Goal: Task Accomplishment & Management: Complete application form

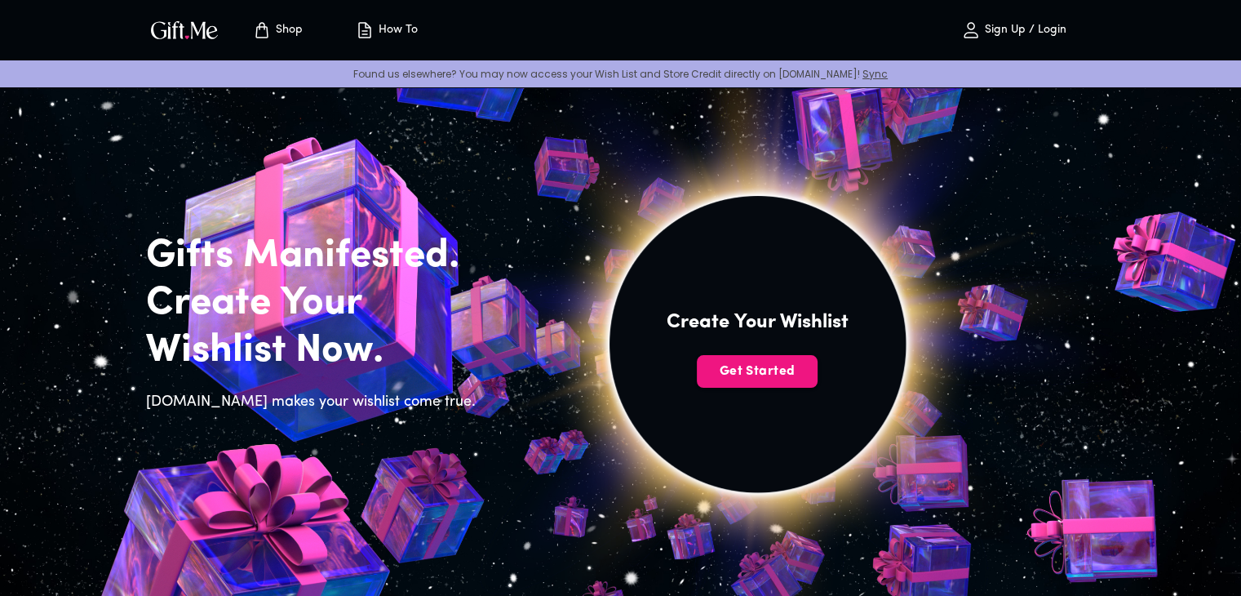
click at [937, 131] on img at bounding box center [758, 362] width 734 height 697
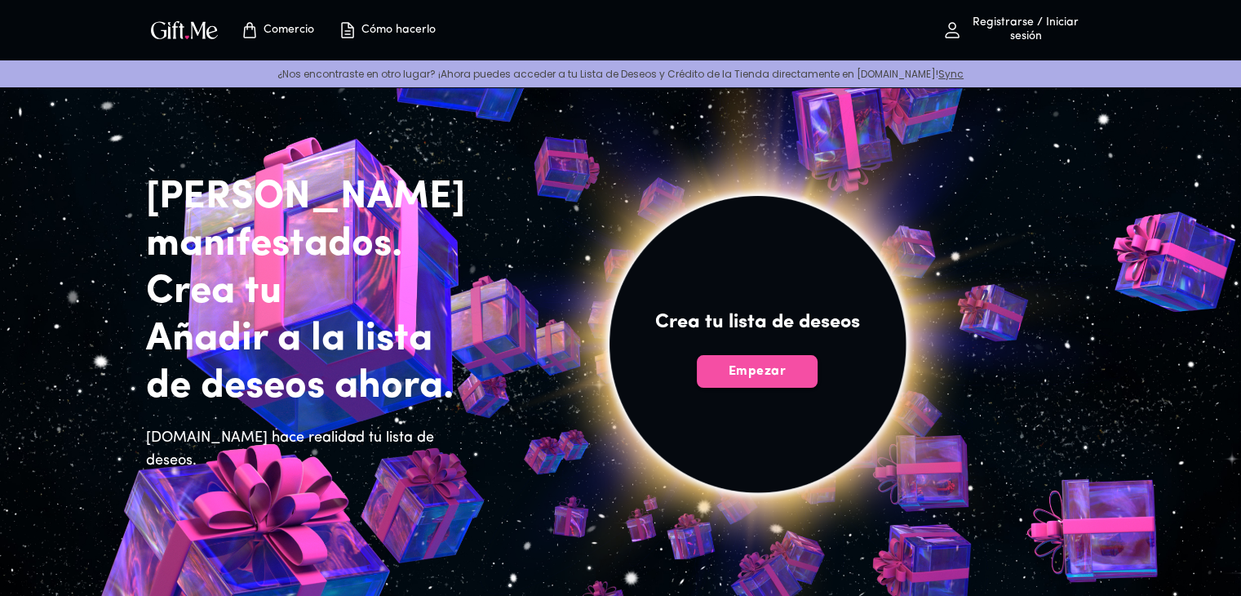
click at [774, 380] on button "Empezar" at bounding box center [757, 371] width 121 height 33
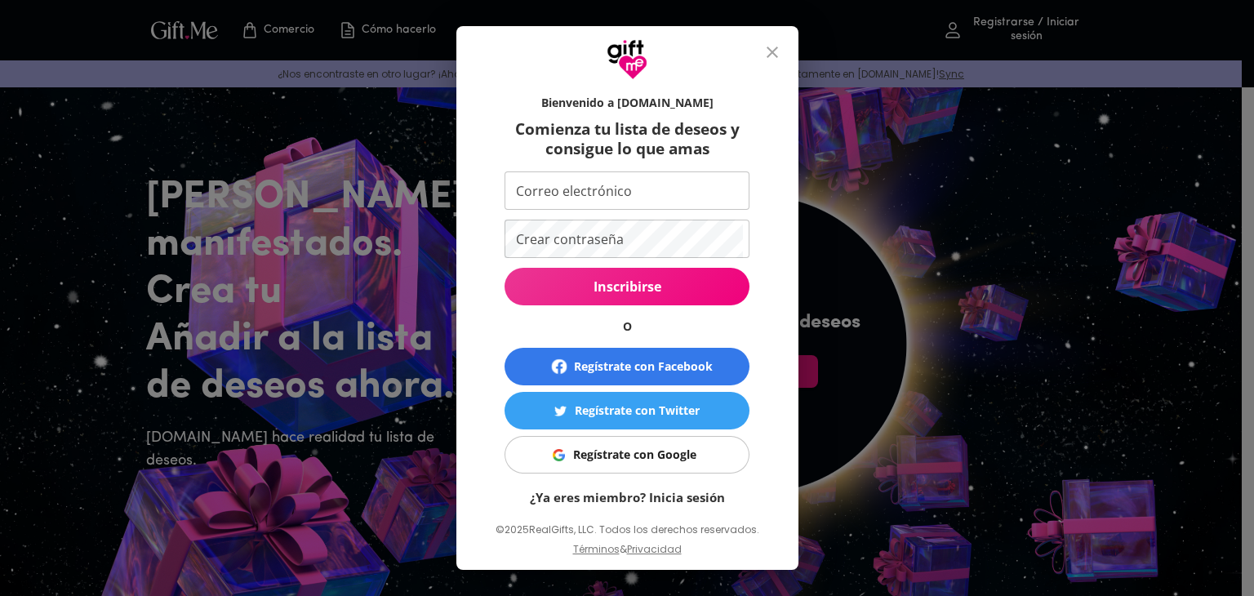
click at [647, 455] on font "Regístrate con Google" at bounding box center [634, 454] width 123 height 16
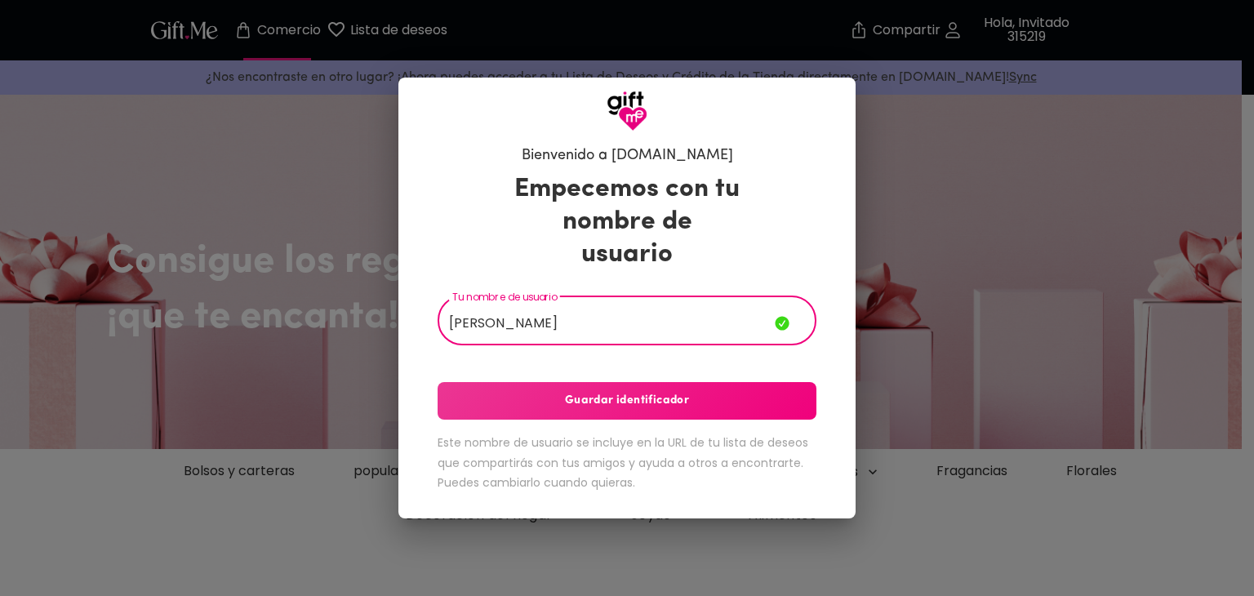
click at [631, 380] on div "Empecemos con tu nombre de usuario Tu nombre de usuario [PERSON_NAME] Tu nombre…" at bounding box center [626, 336] width 379 height 340
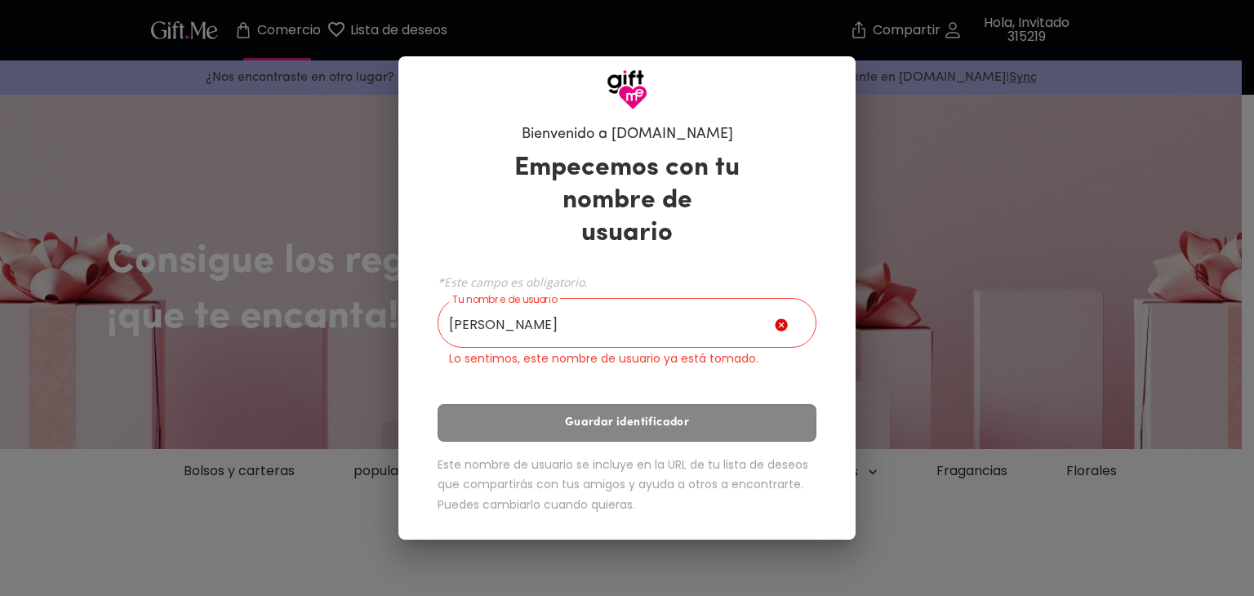
click at [566, 302] on input "[PERSON_NAME]" at bounding box center [605, 325] width 337 height 46
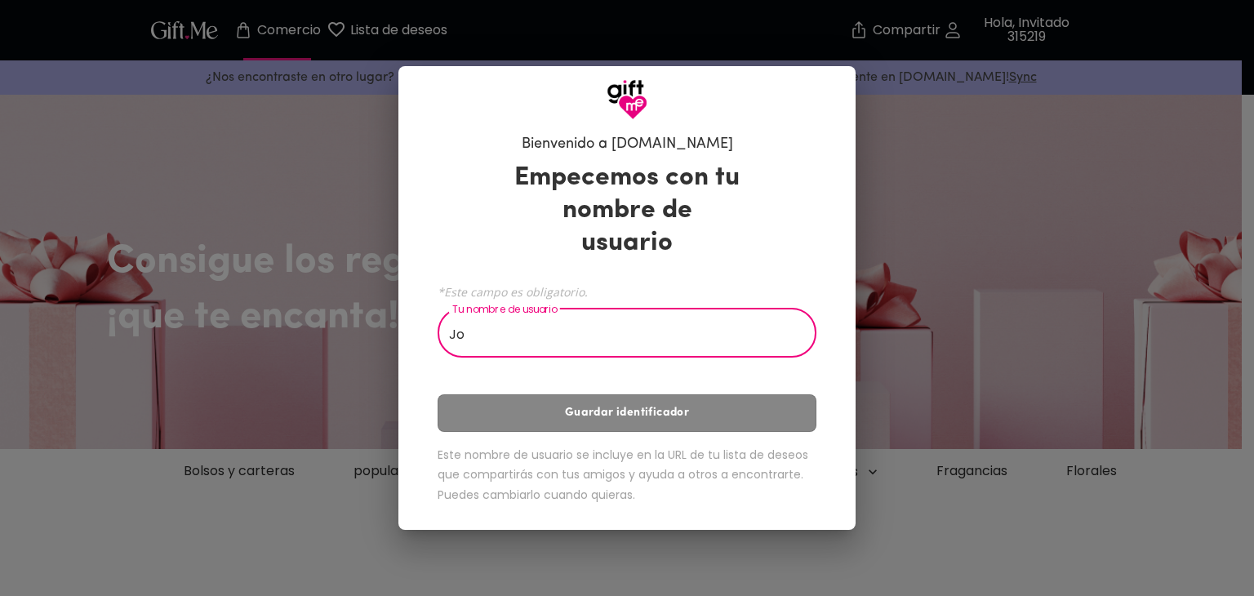
type input "J"
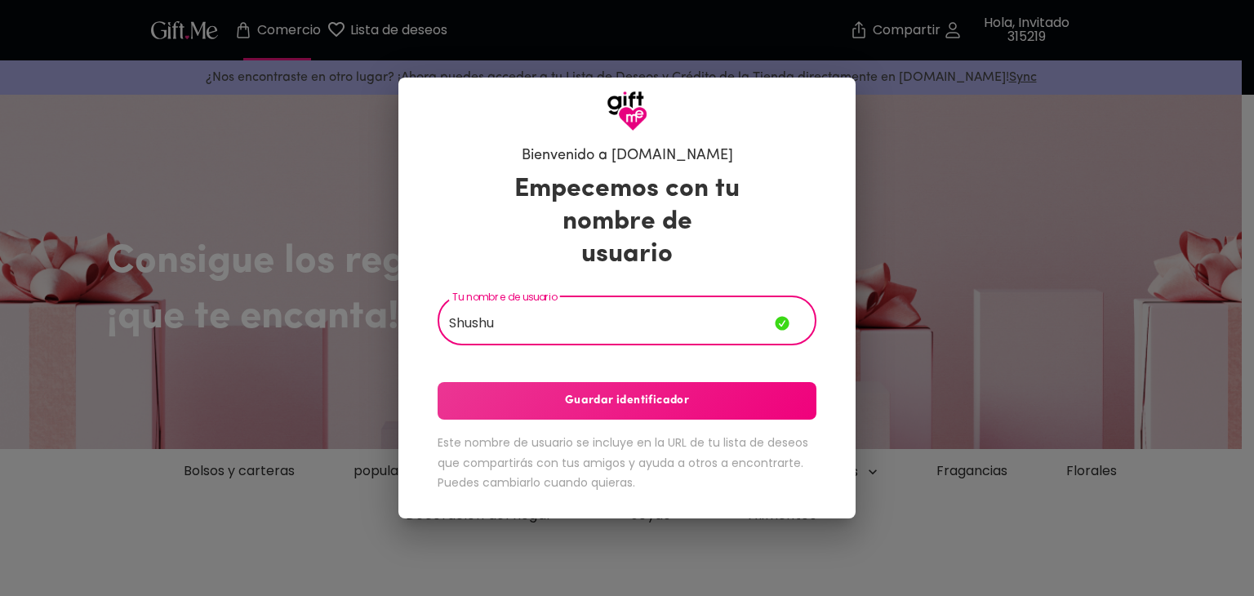
type input "Shushu"
click at [588, 394] on font "Guardar identificador" at bounding box center [627, 400] width 124 height 12
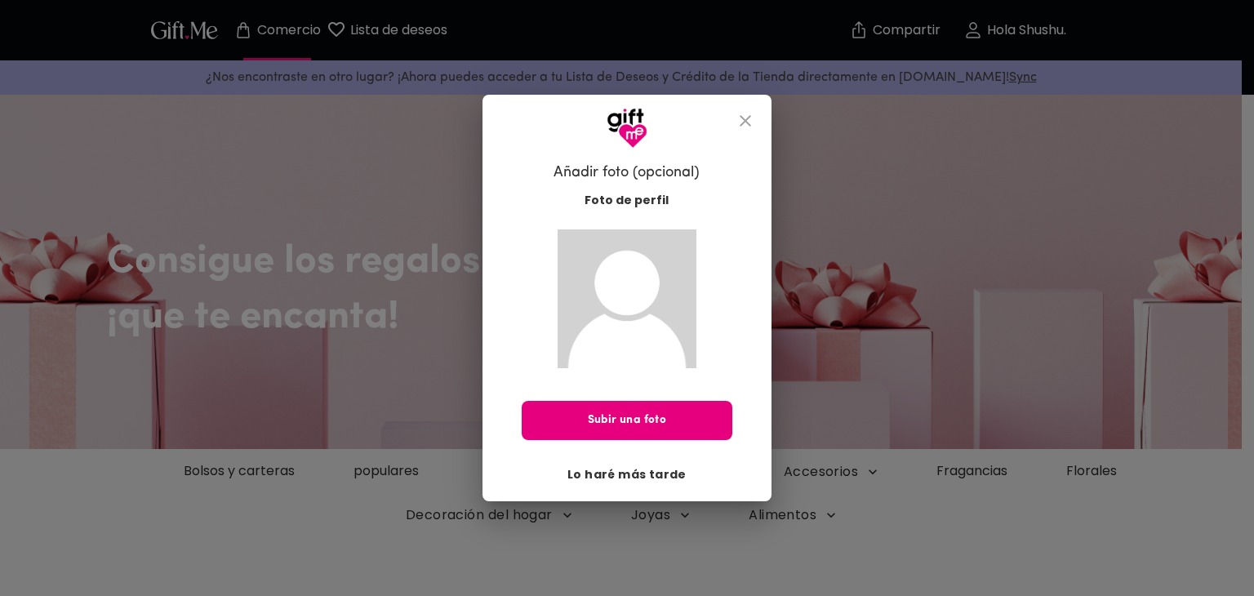
click at [637, 467] on font "Lo haré más tarde" at bounding box center [626, 474] width 119 height 16
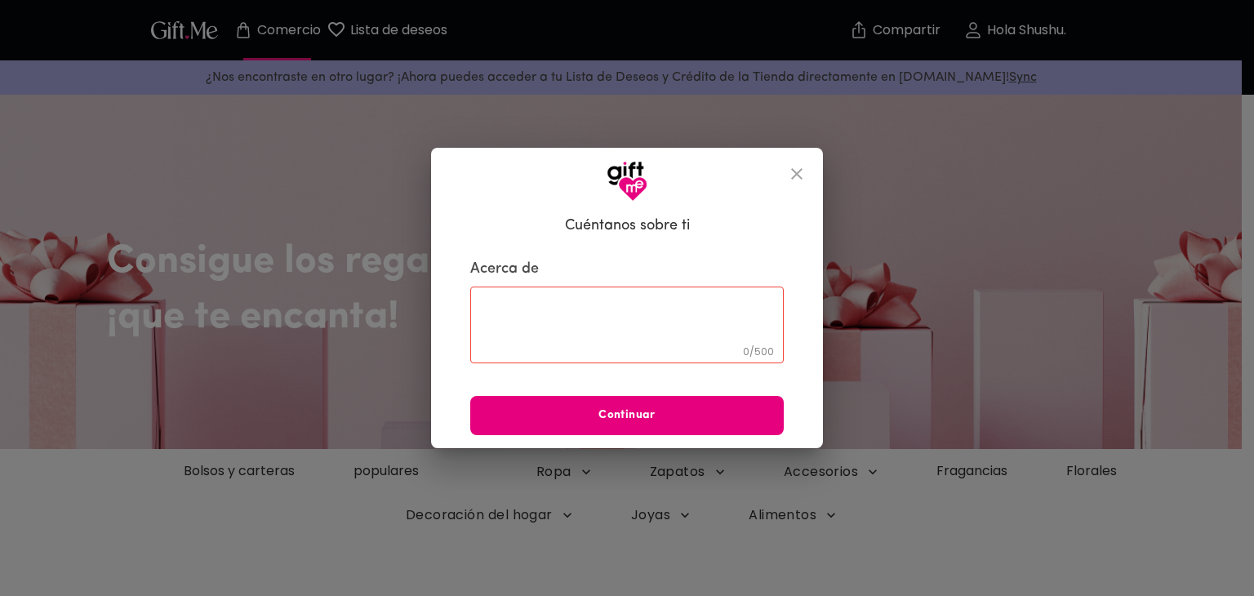
click at [580, 320] on textarea at bounding box center [627, 324] width 291 height 47
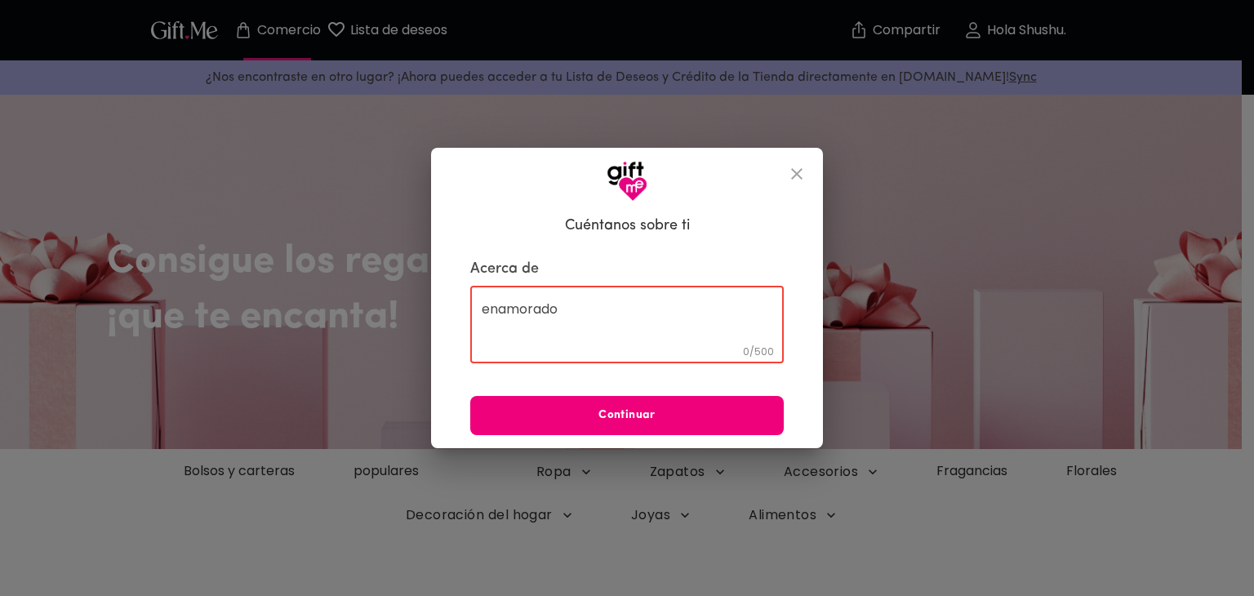
type textarea "enamorado"
click at [562, 402] on button "Continuar" at bounding box center [626, 415] width 313 height 39
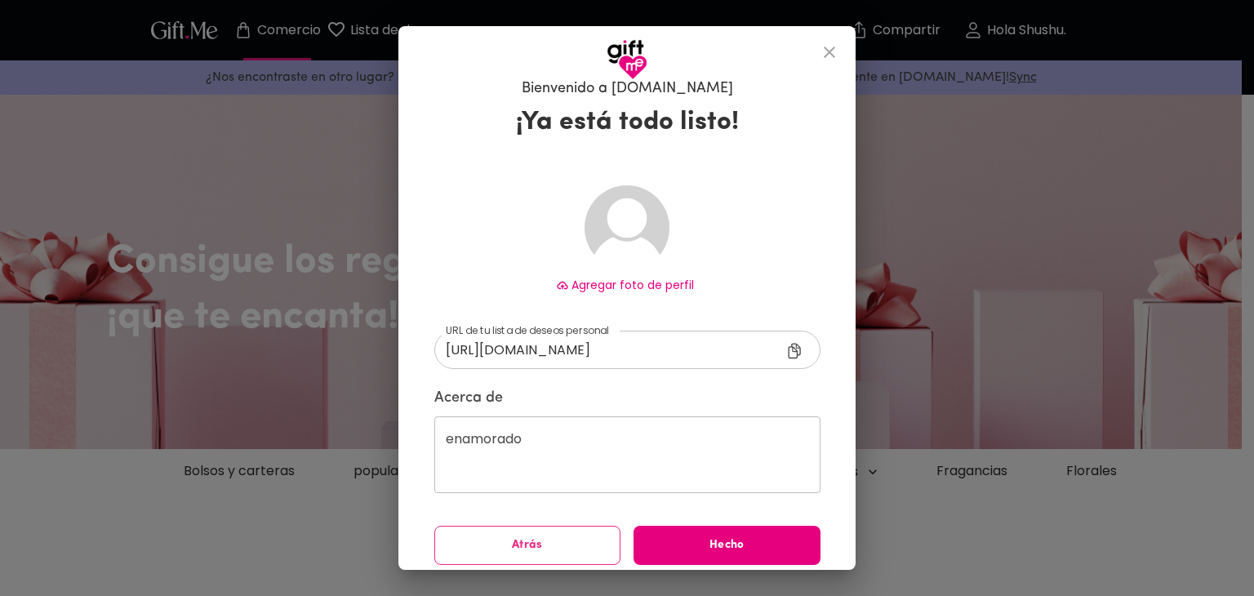
scroll to position [23, 0]
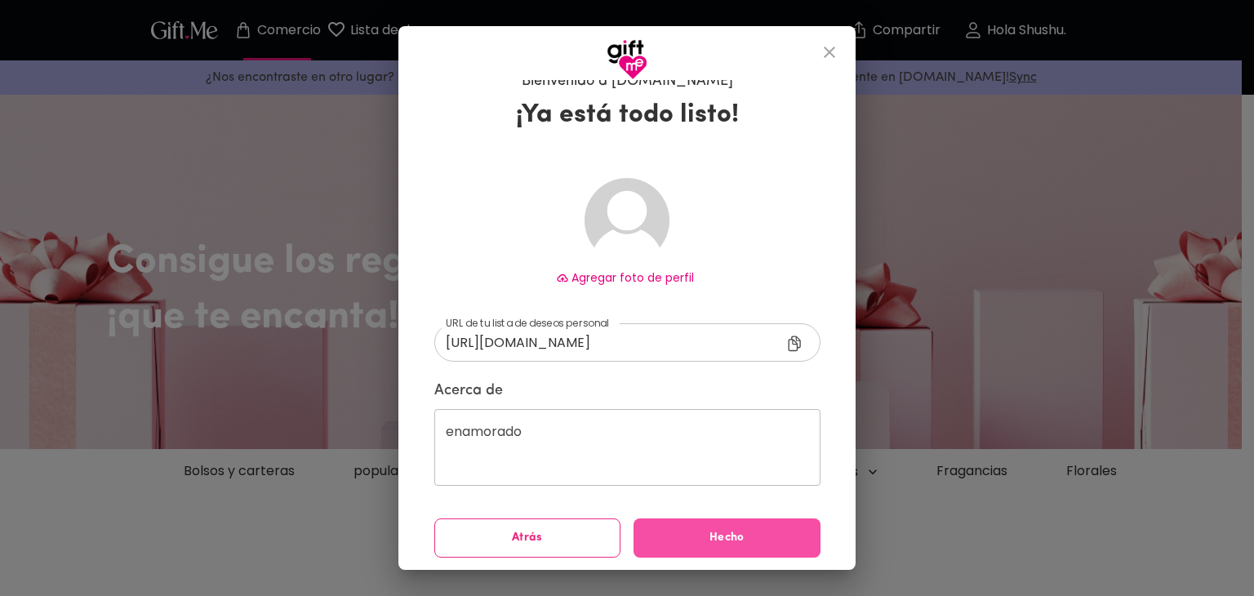
click at [687, 535] on span "Hecho" at bounding box center [726, 538] width 187 height 18
